Goal: Transaction & Acquisition: Register for event/course

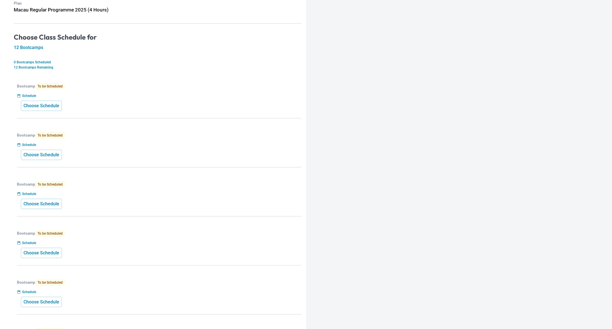
scroll to position [43, 0]
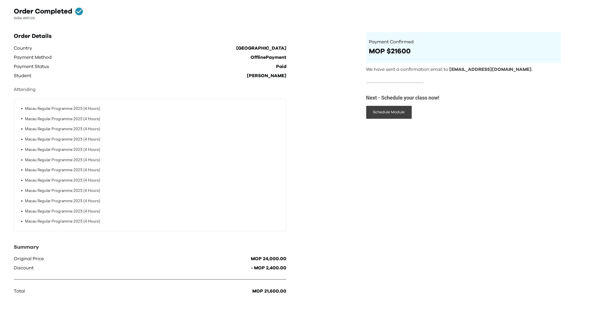
click at [420, 131] on div "Payment Confirmed MOP $21600 See order details We have sent a confirmation emai…" at bounding box center [463, 159] width 195 height 254
drag, startPoint x: 510, startPoint y: 72, endPoint x: 449, endPoint y: 72, distance: 61.3
click at [449, 72] on p "We have sent a confirmation email to [EMAIL_ADDRESS][DOMAIN_NAME] ." at bounding box center [463, 69] width 195 height 6
copy p "[EMAIL_ADDRESS][DOMAIN_NAME] ."
